Goal: Transaction & Acquisition: Purchase product/service

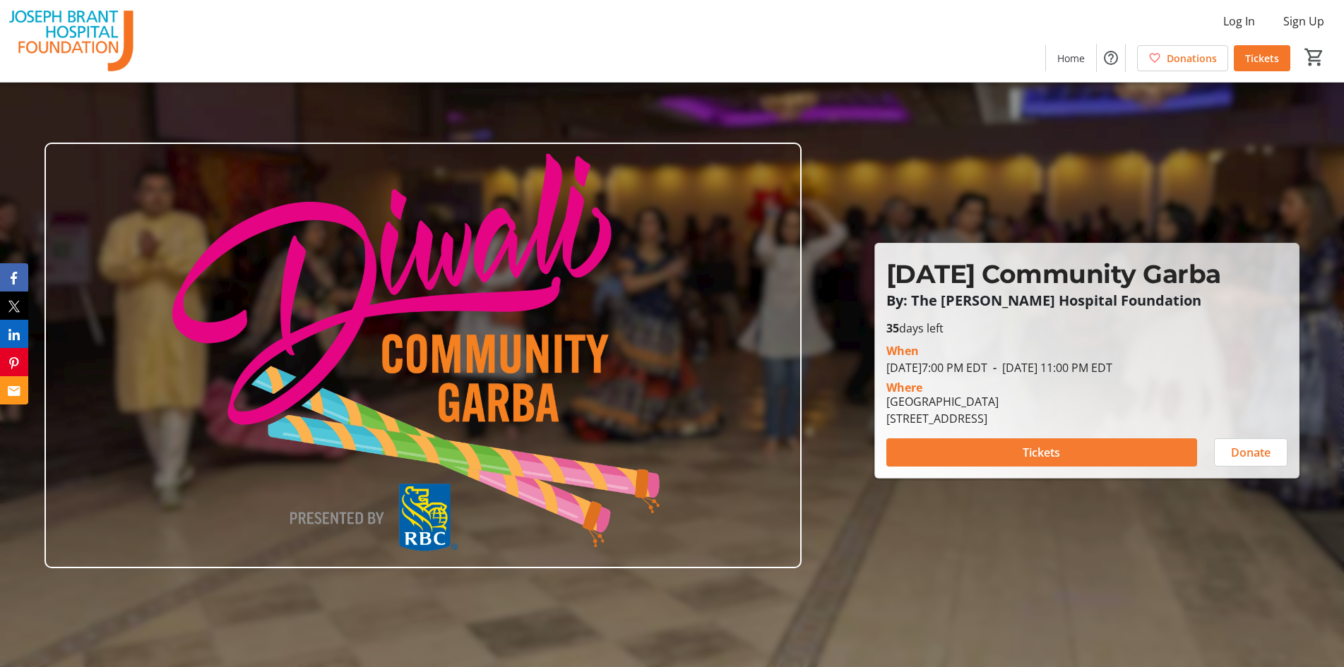
click at [1082, 455] on span at bounding box center [1041, 453] width 311 height 34
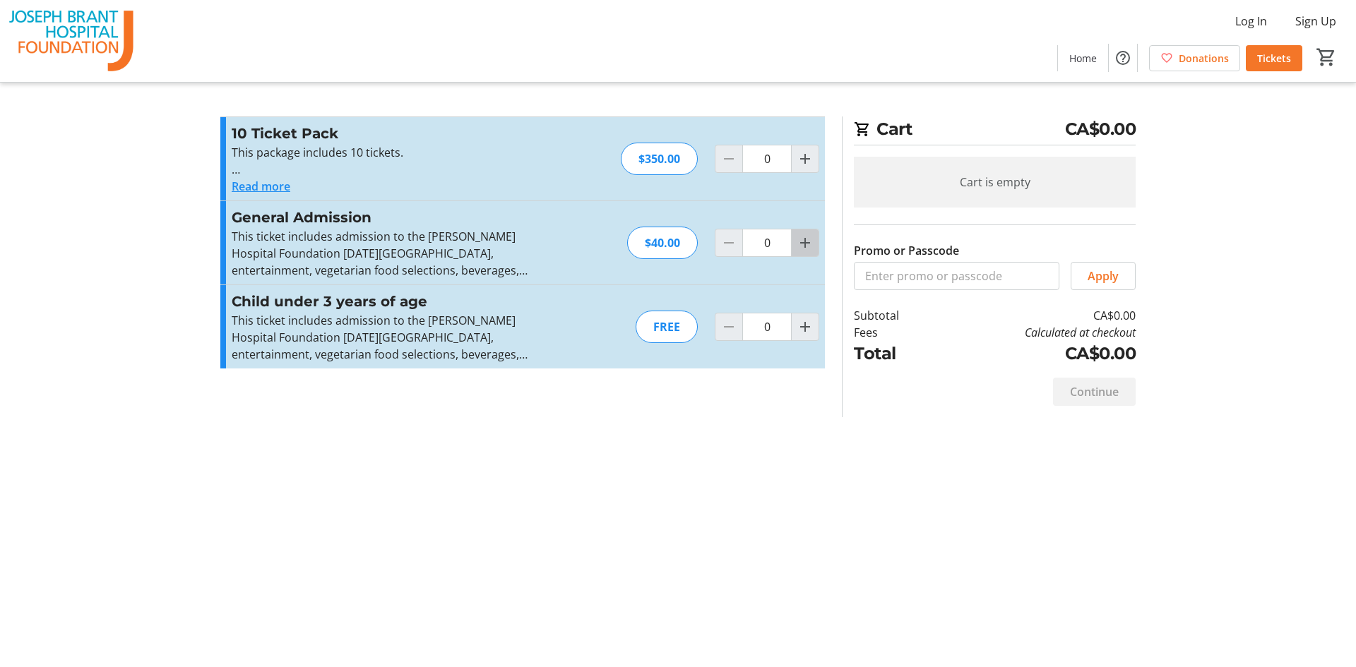
click at [815, 241] on span "Increment by one" at bounding box center [805, 243] width 27 height 27
type input "3"
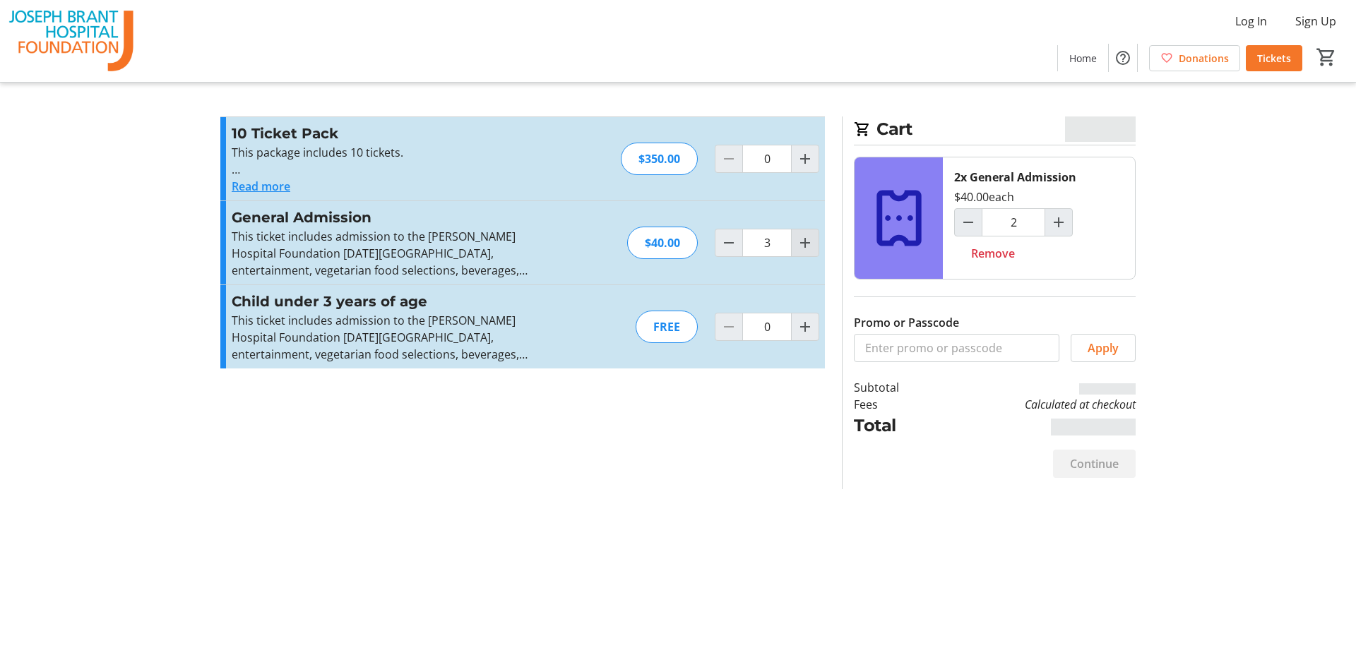
type input "3"
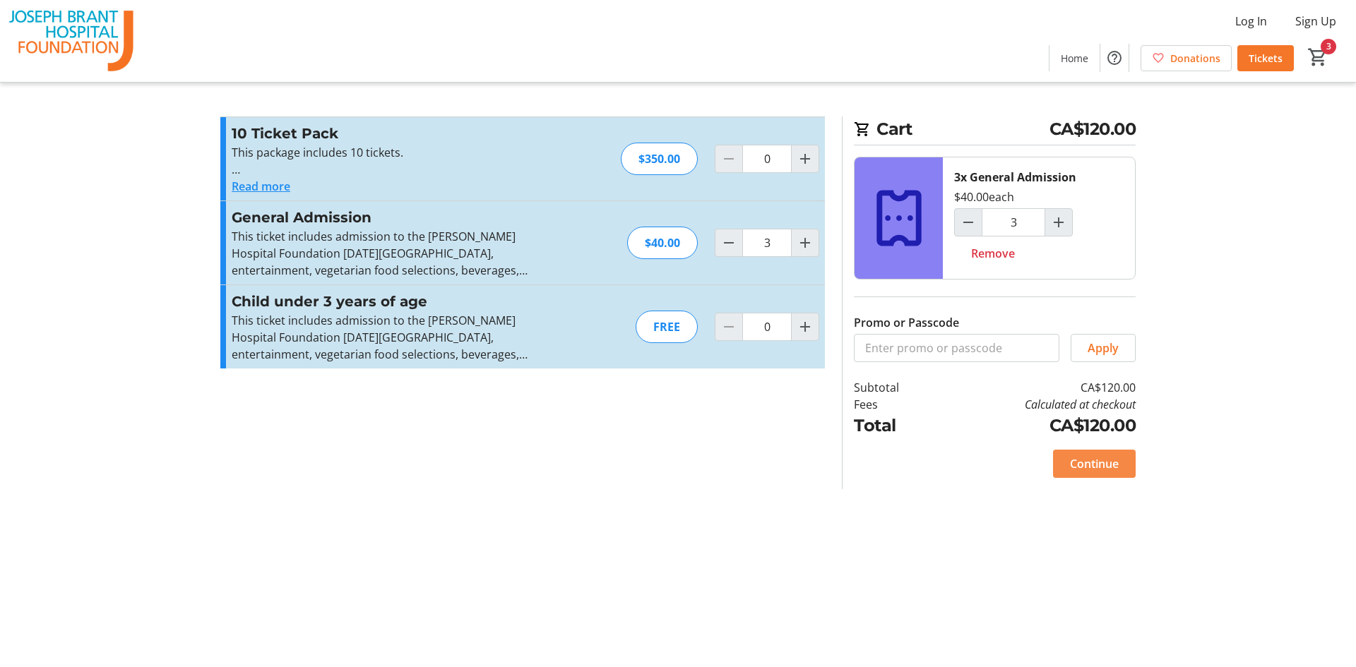
click at [1072, 463] on span "Continue" at bounding box center [1094, 464] width 49 height 17
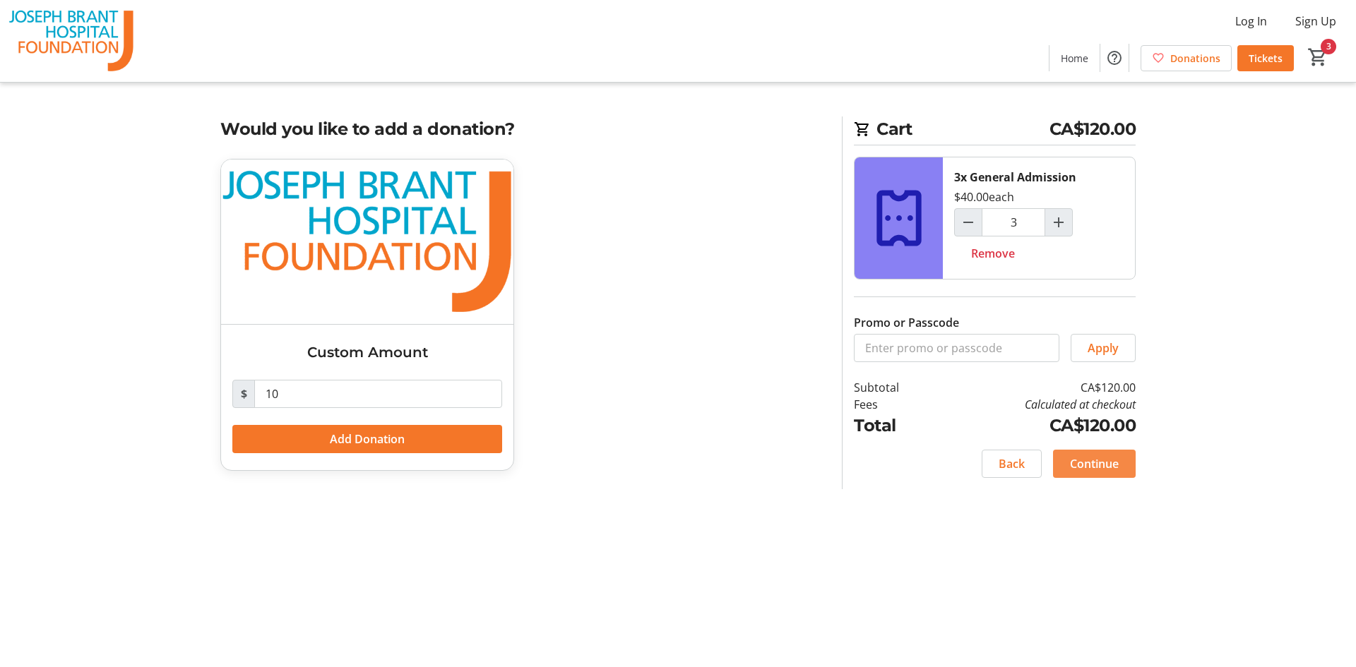
click at [1107, 464] on span "Continue" at bounding box center [1094, 464] width 49 height 17
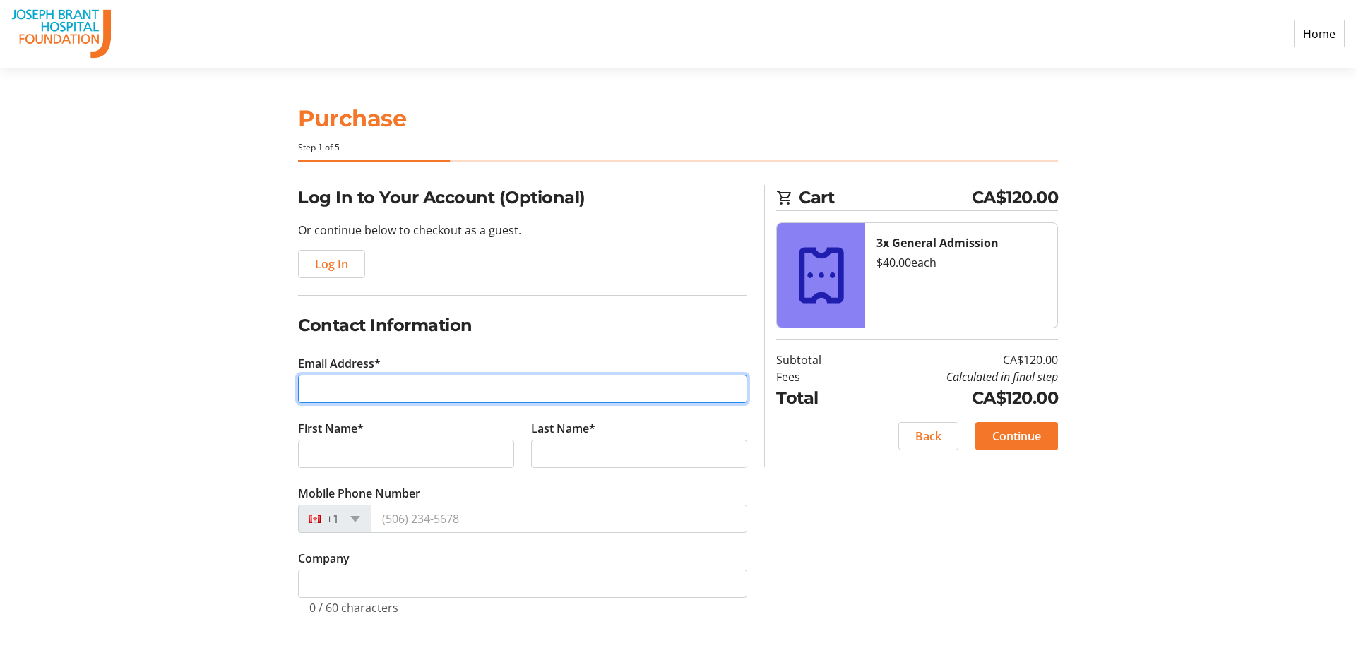
click at [559, 391] on input "Email Address*" at bounding box center [522, 389] width 449 height 28
type input "[EMAIL_ADDRESS][DOMAIN_NAME]"
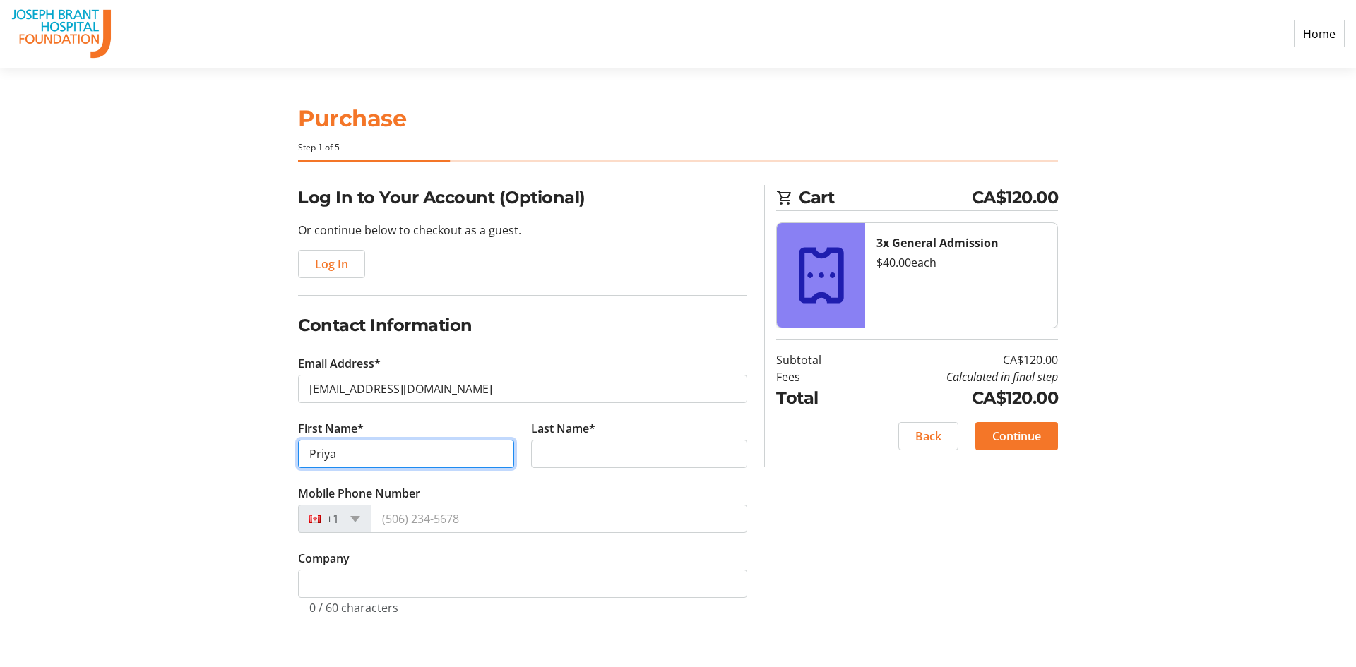
type input "Priya"
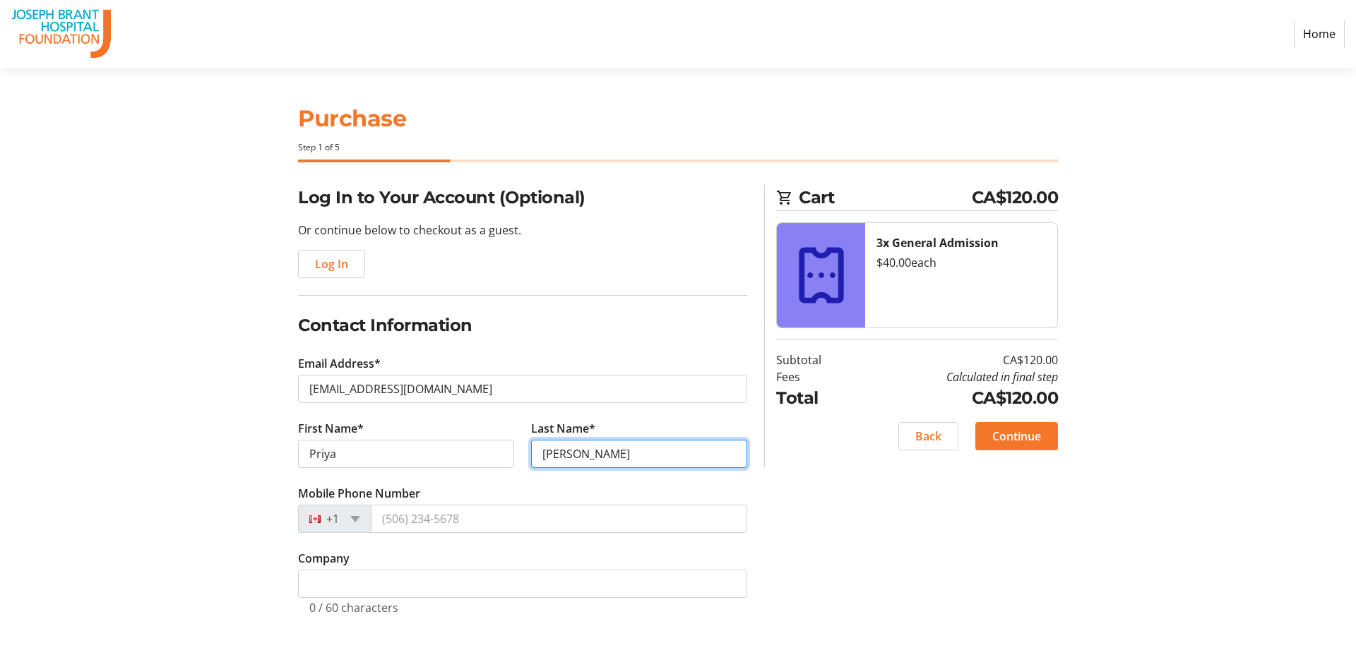
type input "[PERSON_NAME]"
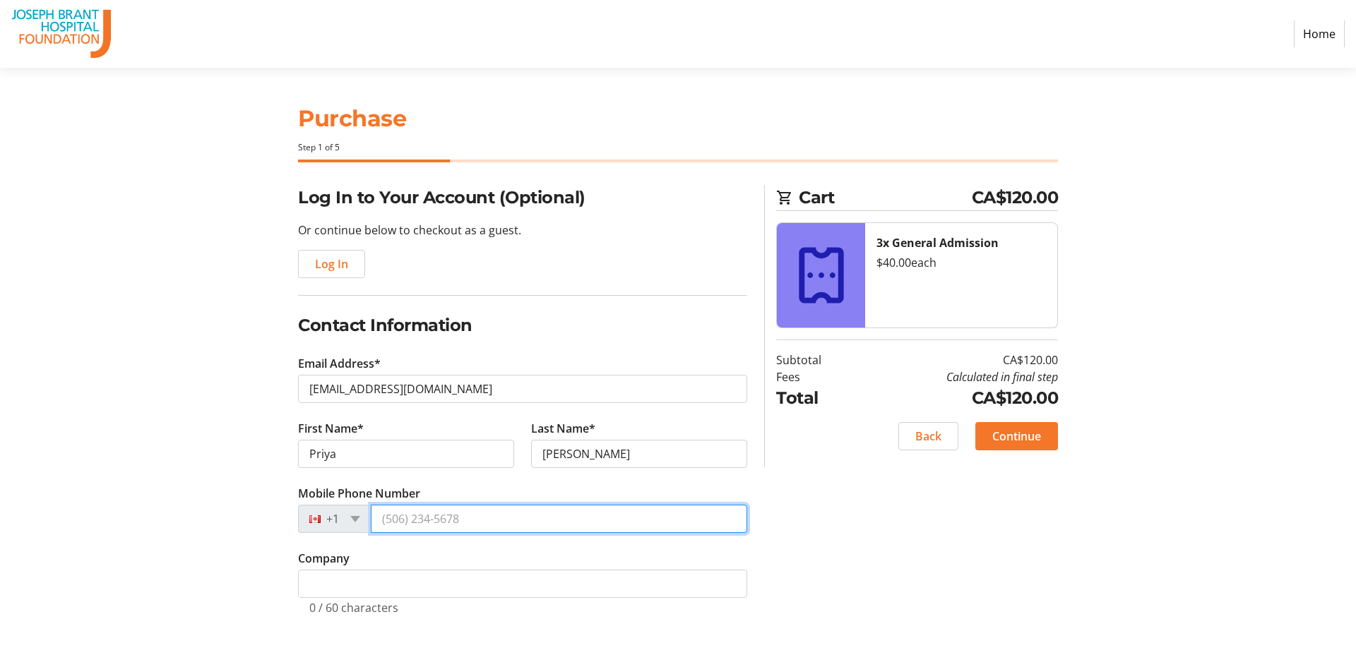
click at [419, 521] on input "Mobile Phone Number" at bounding box center [559, 519] width 376 height 28
type input "[PHONE_NUMBER]"
click at [869, 543] on div "Log In to Your Account (Optional) Or continue below to checkout as a guest. Log…" at bounding box center [678, 417] width 932 height 464
click at [1005, 431] on span "Continue" at bounding box center [1016, 436] width 49 height 17
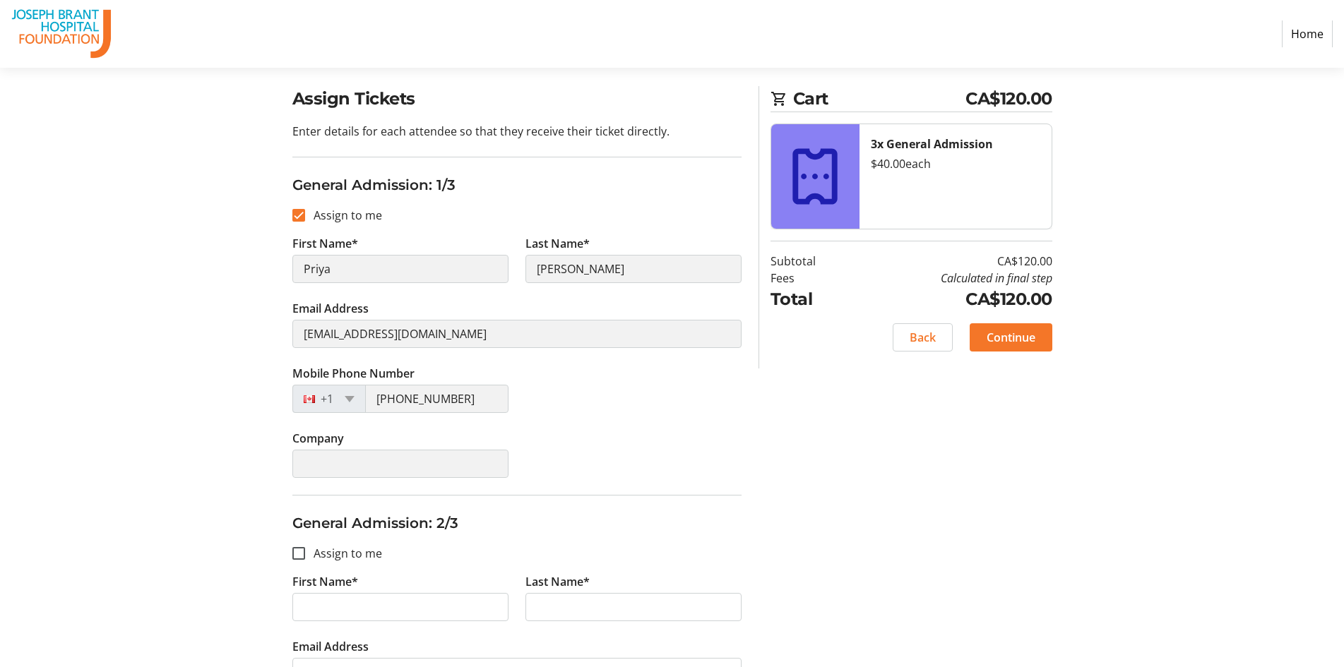
scroll to position [353, 0]
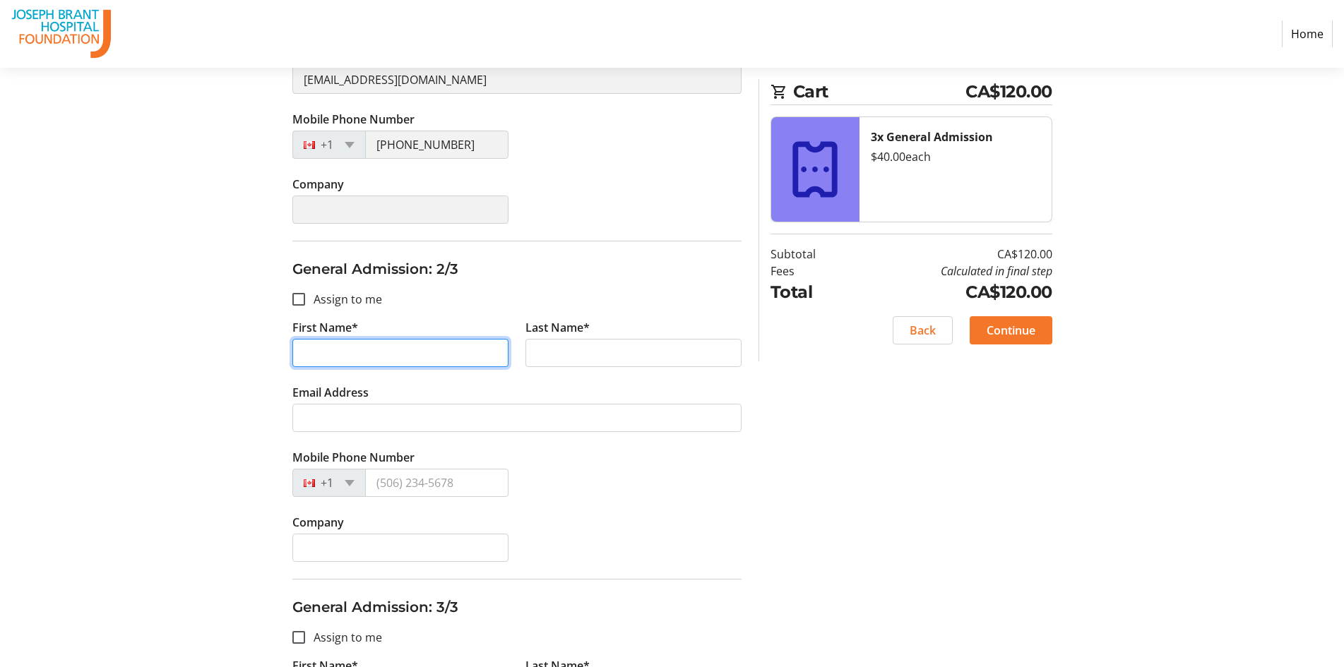
click at [466, 359] on input "First Name*" at bounding box center [400, 353] width 216 height 28
type input "P"
type input "Isha"
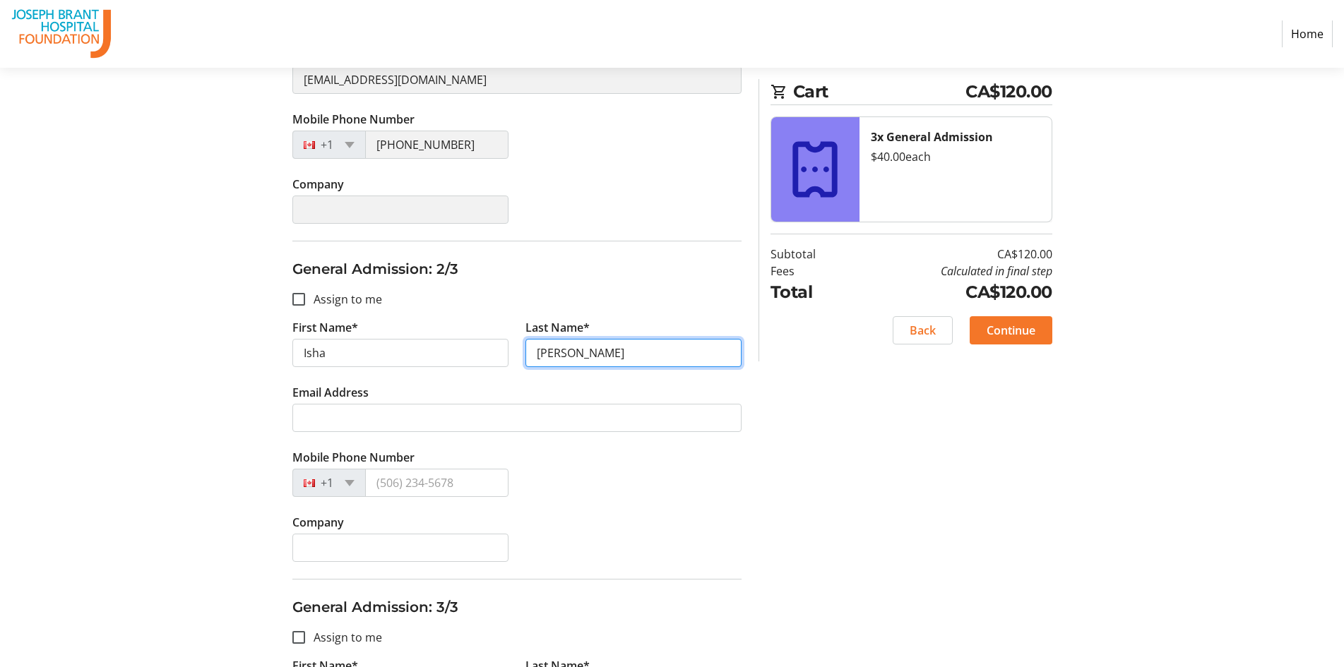
type input "[PERSON_NAME]"
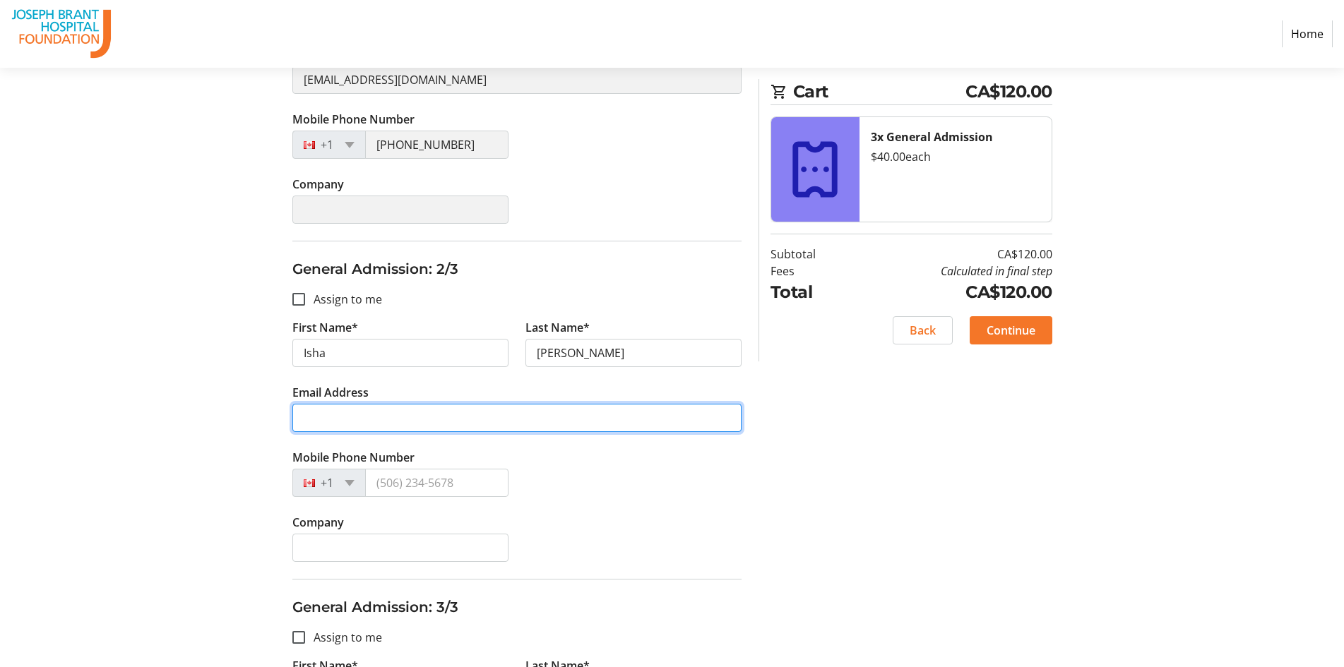
click at [483, 429] on input "Email Address" at bounding box center [516, 418] width 449 height 28
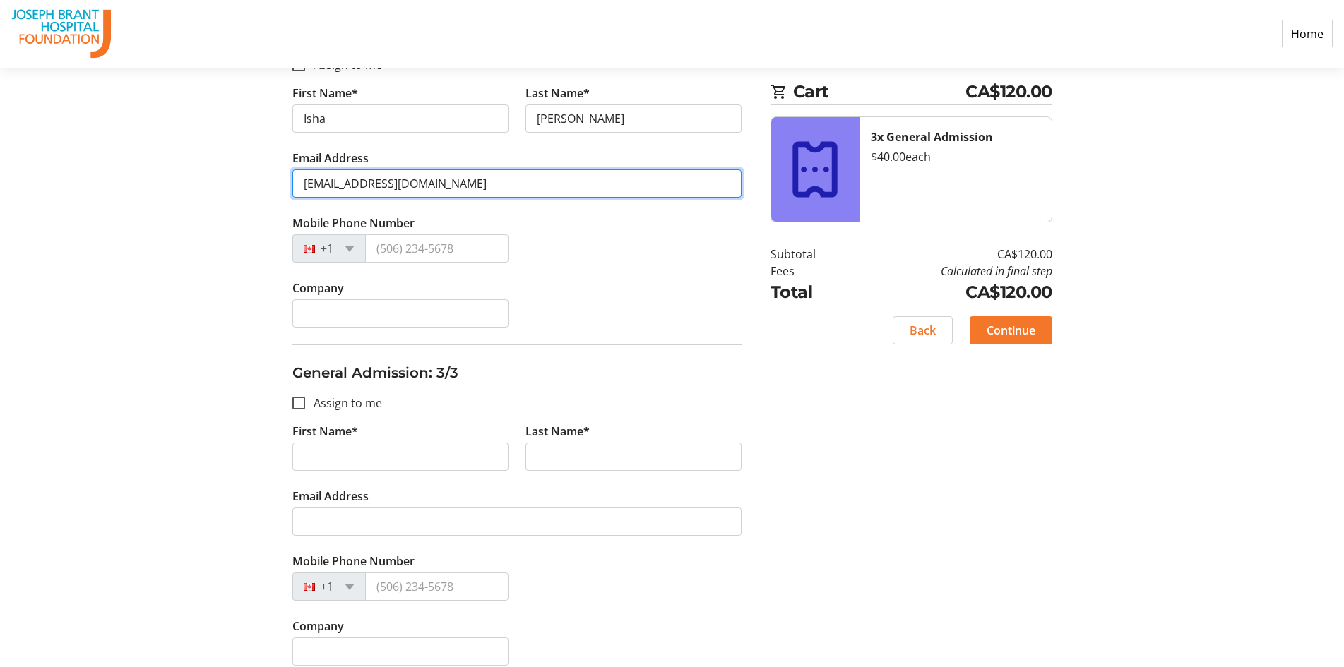
scroll to position [603, 0]
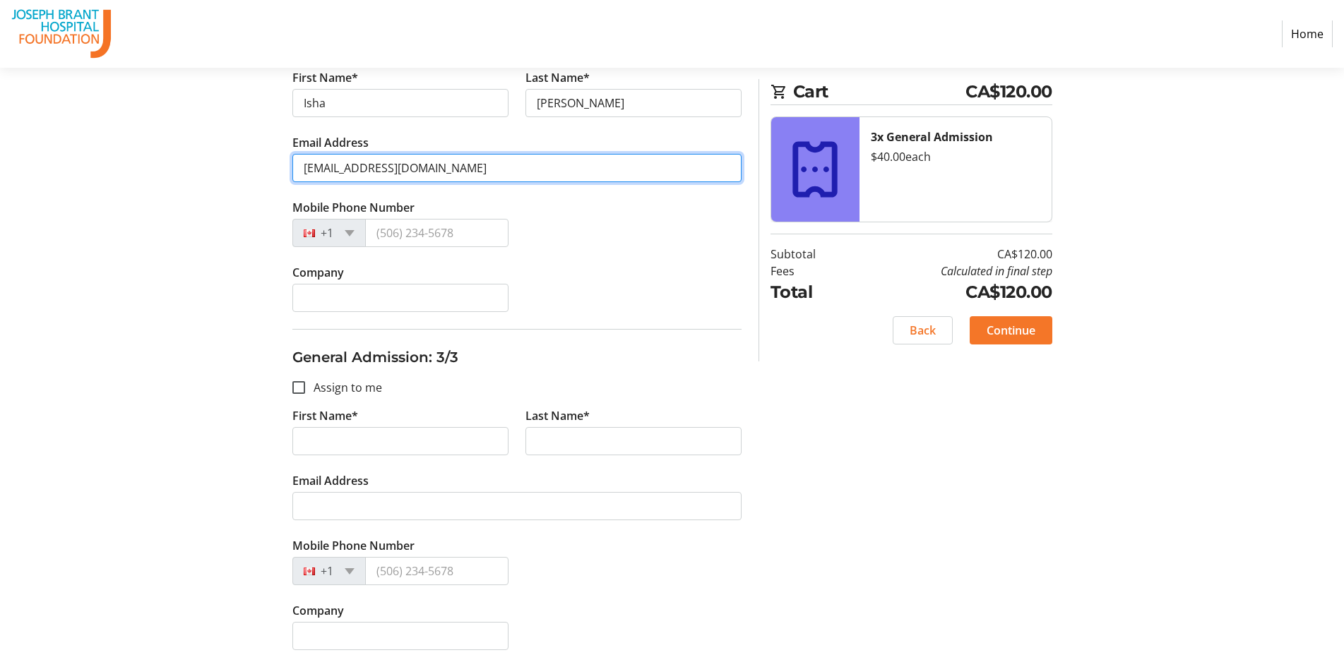
type input "[EMAIL_ADDRESS][DOMAIN_NAME]"
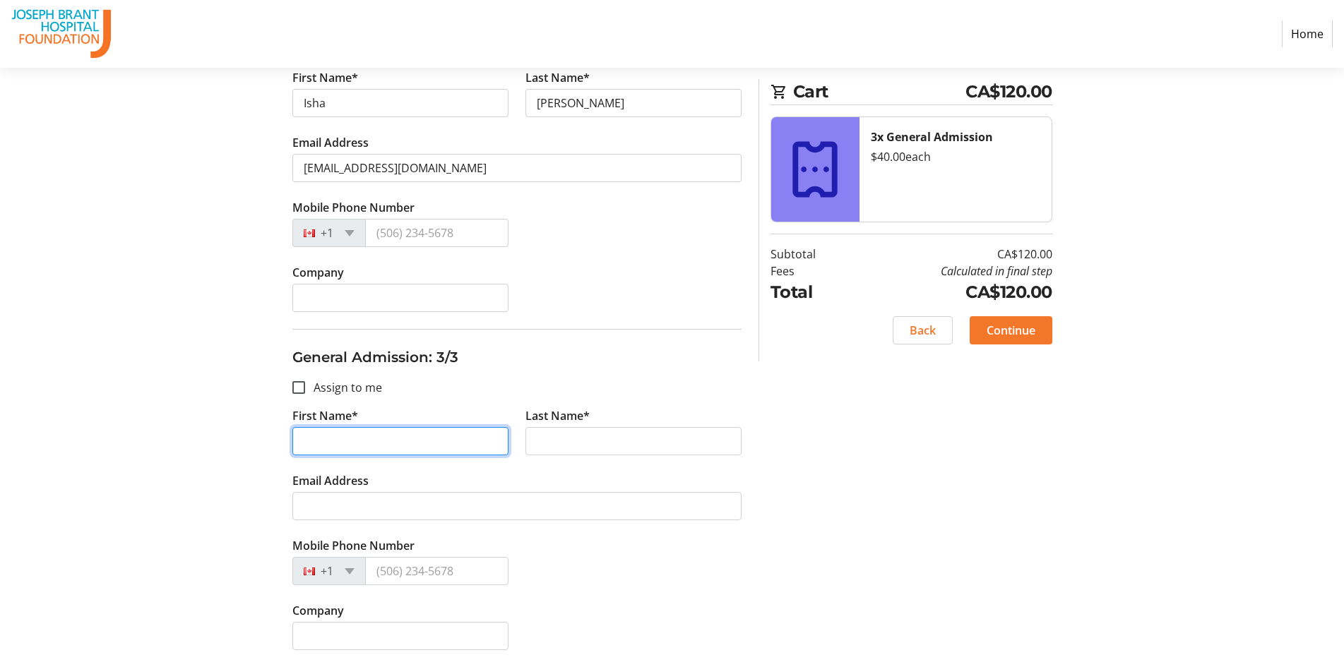
click at [385, 445] on input "First Name*" at bounding box center [400, 441] width 216 height 28
type input "[PERSON_NAME]"
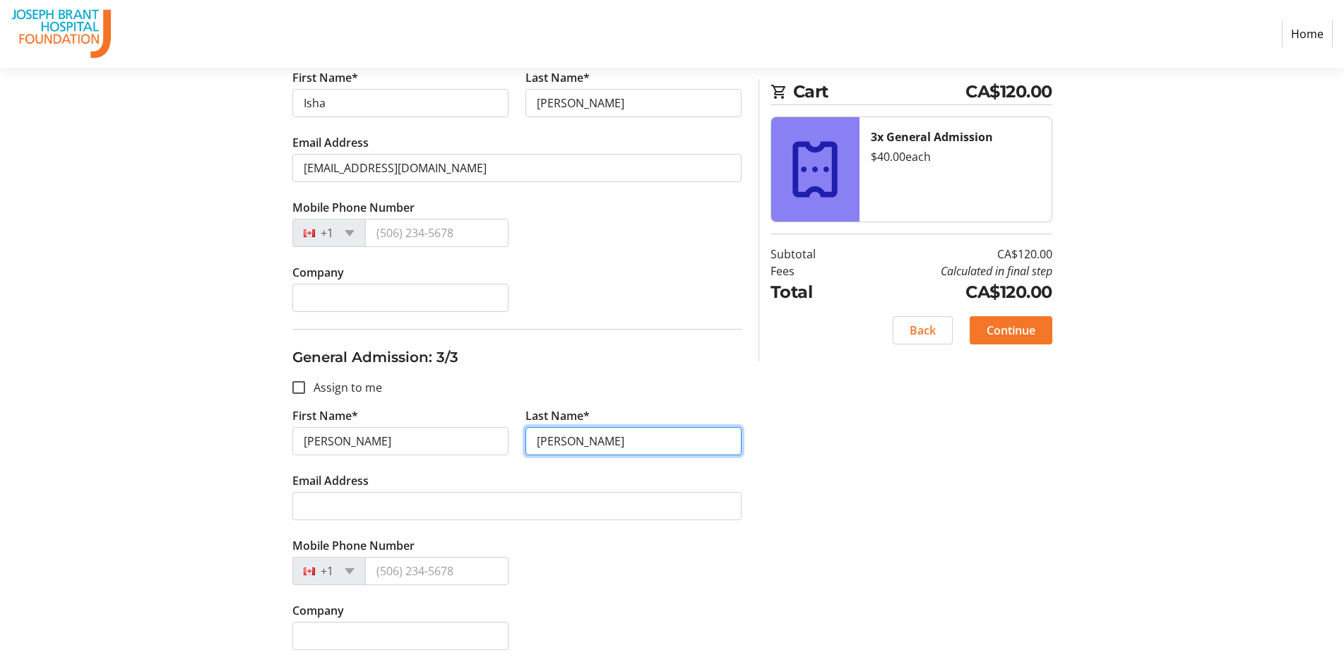
type input "[PERSON_NAME]"
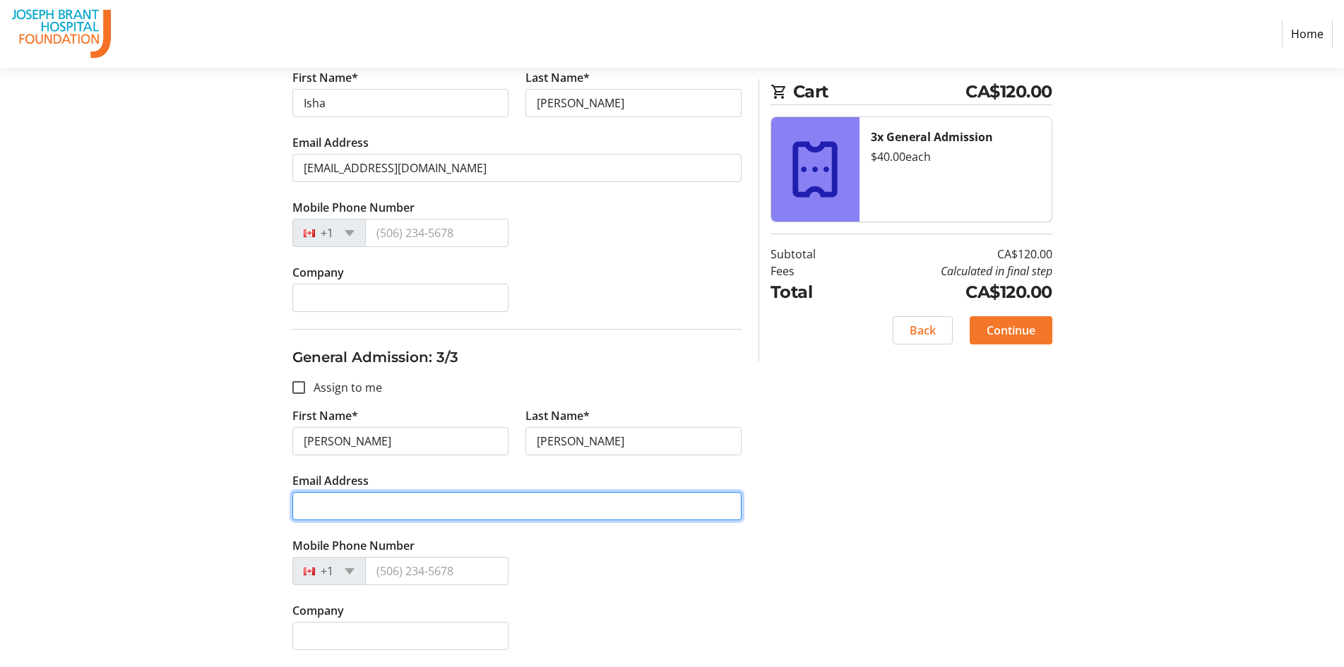
click at [392, 506] on input "Email Address" at bounding box center [516, 506] width 449 height 28
type input "[EMAIL_ADDRESS][DOMAIN_NAME]"
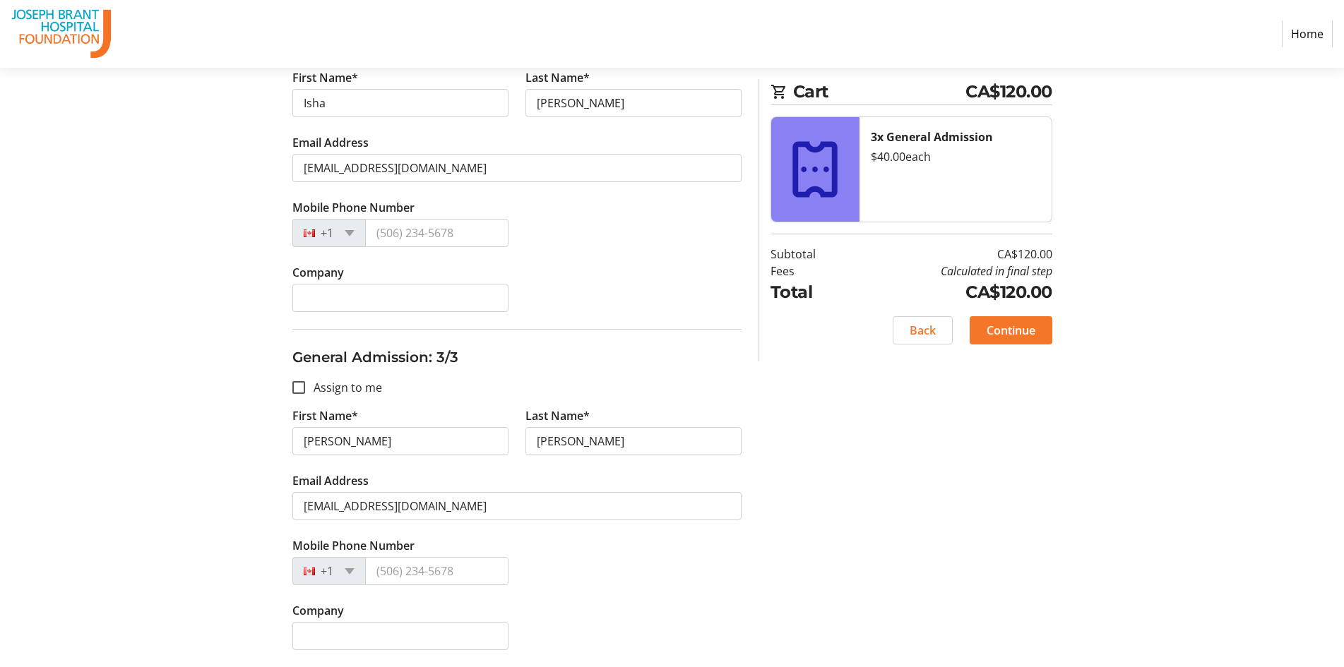
click at [795, 548] on div "Assign Tickets Enter details for each attendee so that they receive their ticke…" at bounding box center [672, 125] width 932 height 1086
click at [1021, 323] on span "Continue" at bounding box center [1011, 330] width 49 height 17
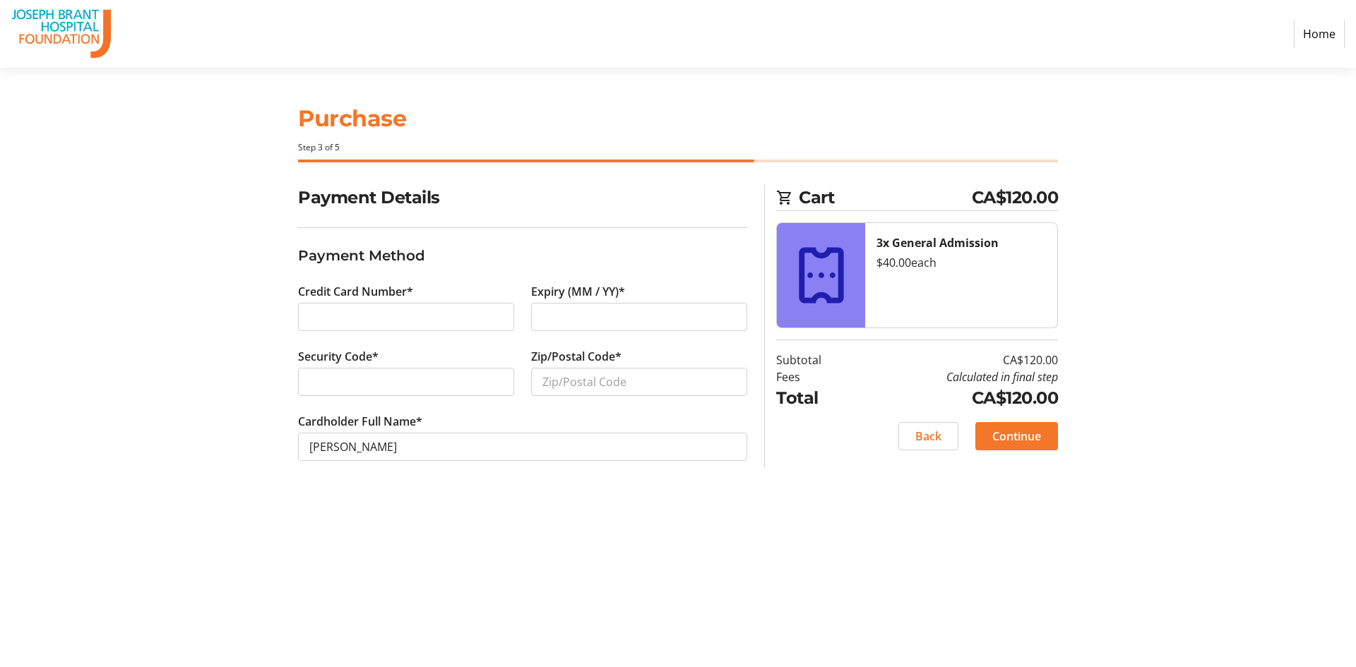
click at [422, 391] on div at bounding box center [406, 382] width 216 height 28
click at [615, 385] on input "Zip/Postal Code*" at bounding box center [639, 382] width 216 height 28
type input "L7L7J5"
click at [1098, 524] on div "Purchase Step 3 of 5 Cart CA$120.00 3x General Admission $40.00 each Subtotal C…" at bounding box center [678, 368] width 932 height 600
click at [1047, 444] on span at bounding box center [1016, 437] width 83 height 34
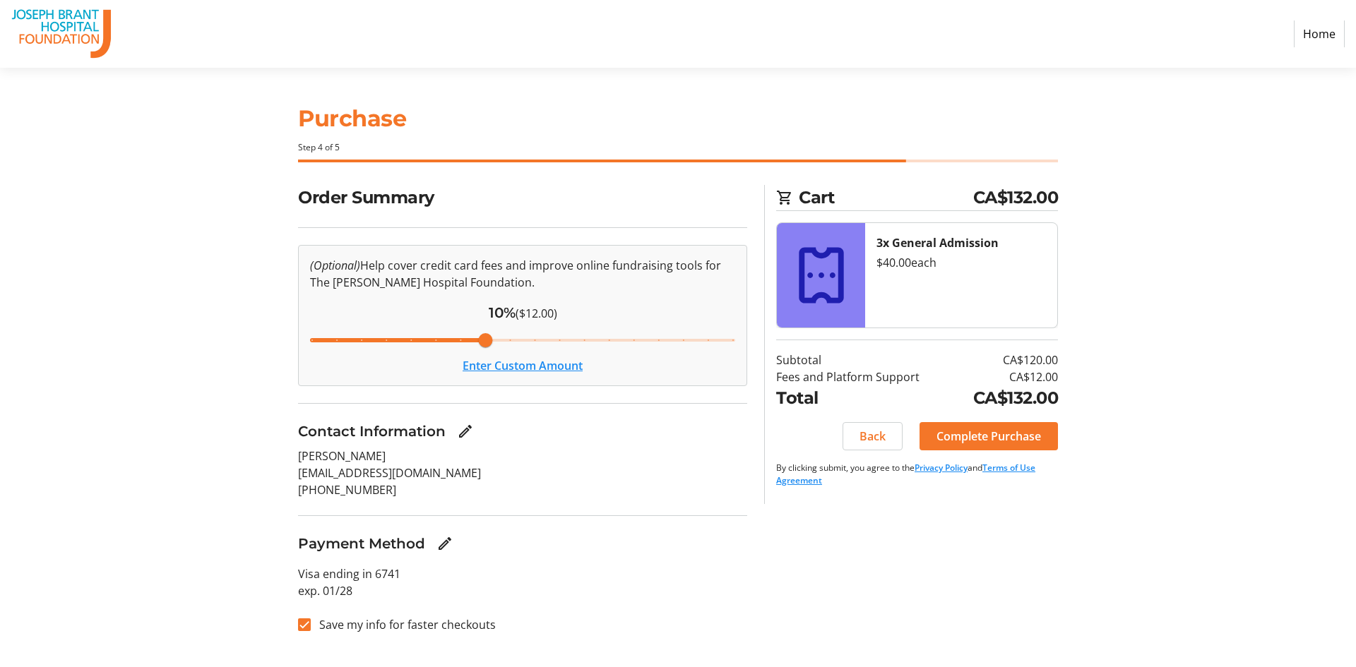
drag, startPoint x: 1031, startPoint y: 424, endPoint x: 323, endPoint y: 698, distance: 758.3
click at [323, 667] on html "Home Purchase Step 4 of 5 Cart CA$132.00 3x General Admission $40.00 each Subto…" at bounding box center [678, 333] width 1356 height 667
click at [304, 624] on input "Save my info for faster checkouts" at bounding box center [304, 625] width 13 height 13
checkbox input "false"
click at [966, 436] on span "Complete Purchase" at bounding box center [989, 436] width 105 height 17
